Goal: Task Accomplishment & Management: Manage account settings

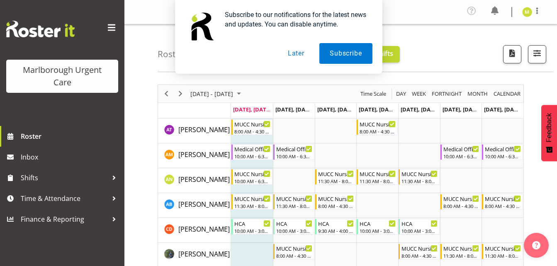
click at [302, 56] on button "Later" at bounding box center [296, 53] width 37 height 21
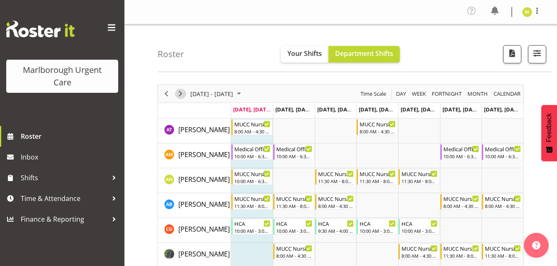
click at [177, 91] on span "Next" at bounding box center [181, 94] width 10 height 10
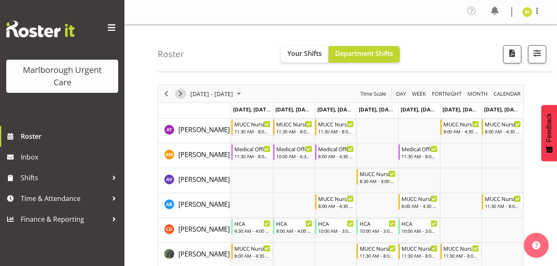
click at [178, 94] on span "Next" at bounding box center [181, 94] width 10 height 10
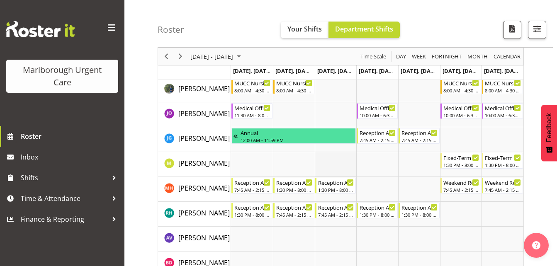
scroll to position [166, 0]
click at [477, 157] on icon "Timeline Week of September 15, 2025" at bounding box center [476, 157] width 4 height 3
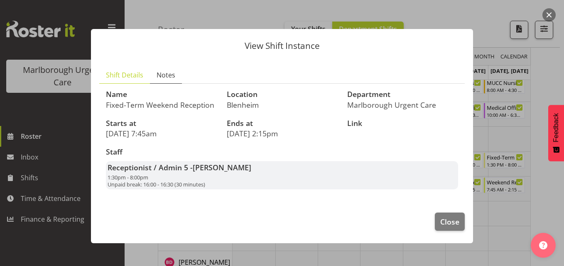
click at [158, 72] on span "Notes" at bounding box center [165, 75] width 19 height 10
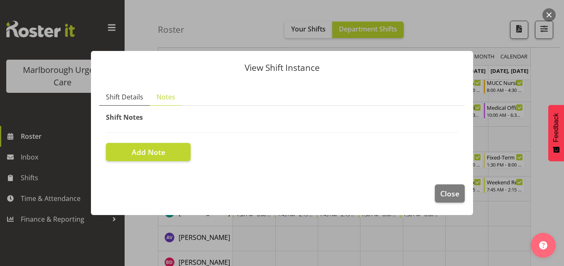
click at [126, 99] on span "Shift Details" at bounding box center [124, 97] width 37 height 10
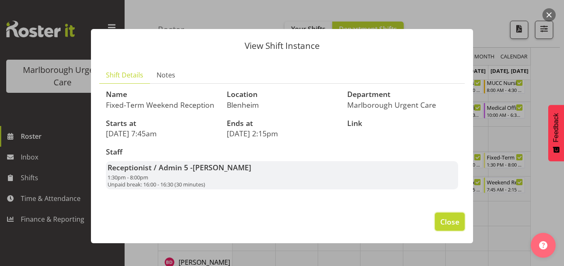
click at [445, 225] on span "Close" at bounding box center [449, 222] width 19 height 11
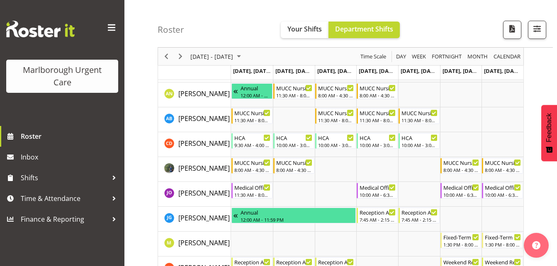
scroll to position [0, 0]
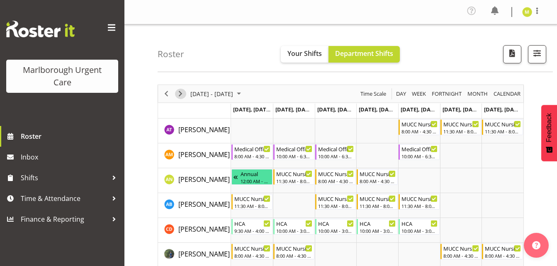
click at [181, 92] on span "Next" at bounding box center [181, 94] width 10 height 10
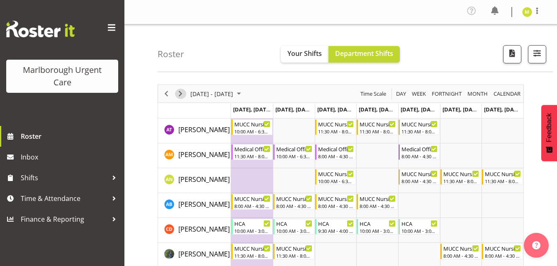
click at [179, 97] on span "Next" at bounding box center [181, 94] width 10 height 10
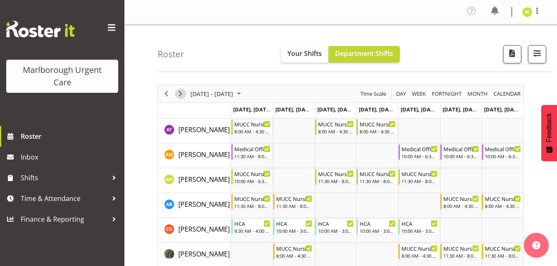
click at [179, 93] on span "Next" at bounding box center [181, 94] width 10 height 10
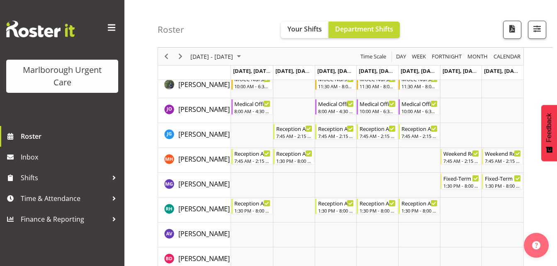
scroll to position [206, 0]
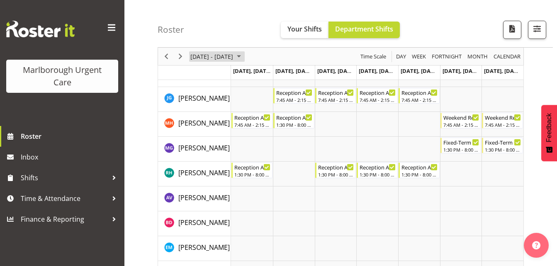
click at [234, 56] on span "[DATE] - [DATE]" at bounding box center [212, 56] width 44 height 10
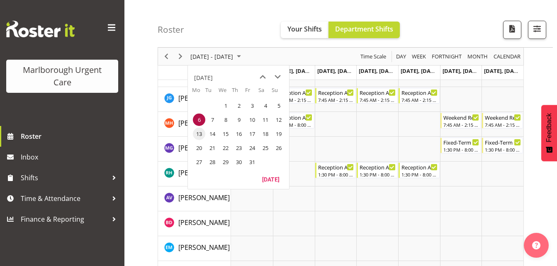
click at [203, 132] on span "13" at bounding box center [199, 134] width 12 height 12
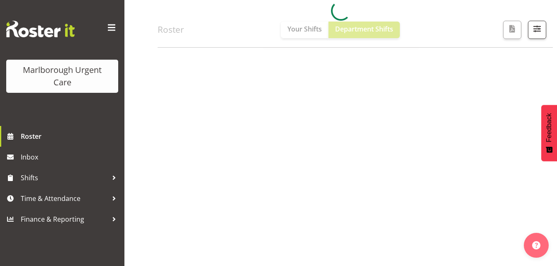
scroll to position [144, 0]
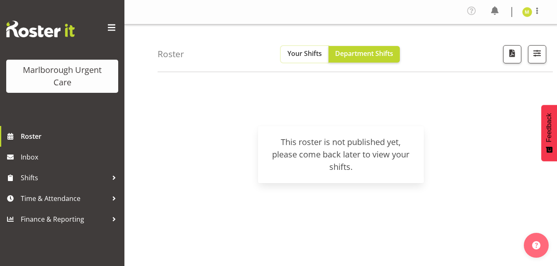
click at [310, 55] on span "Your Shifts" at bounding box center [305, 53] width 34 height 9
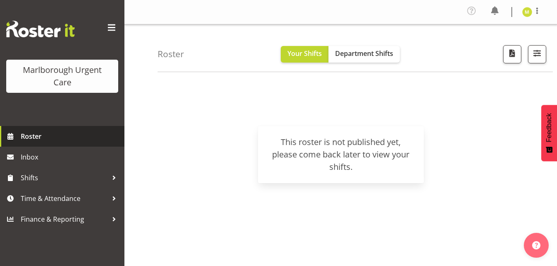
click at [46, 139] on span "Roster" at bounding box center [71, 136] width 100 height 12
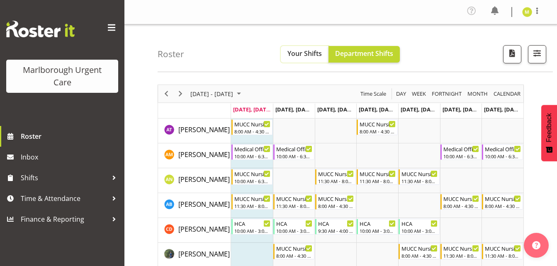
click at [308, 56] on span "Your Shifts" at bounding box center [305, 53] width 34 height 9
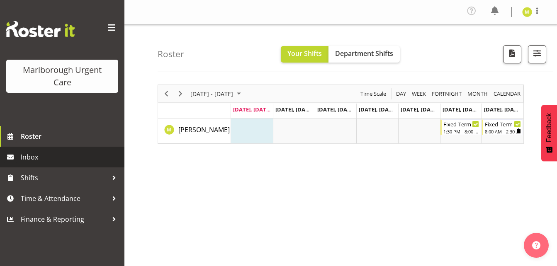
click at [56, 164] on span "Inbox" at bounding box center [71, 157] width 100 height 12
